Goal: Information Seeking & Learning: Learn about a topic

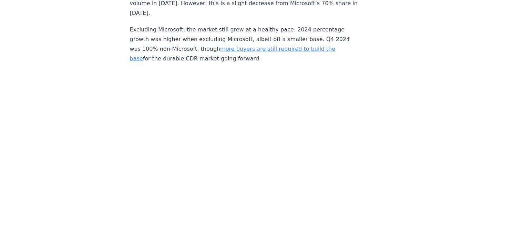
scroll to position [1448, 0]
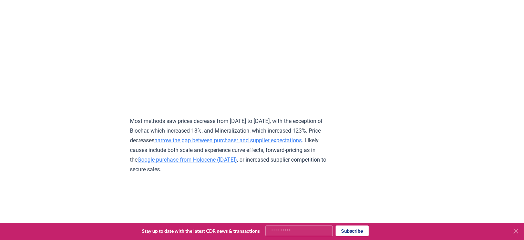
scroll to position [3115, 0]
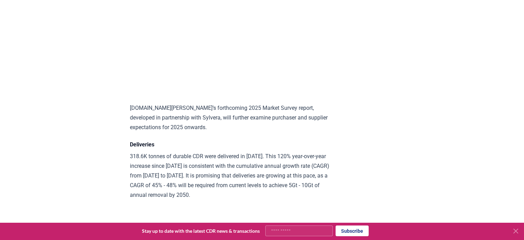
scroll to position [3426, 0]
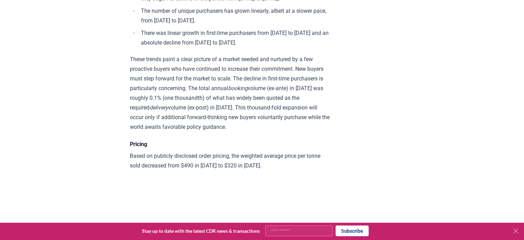
scroll to position [2896, 0]
